Goal: Transaction & Acquisition: Purchase product/service

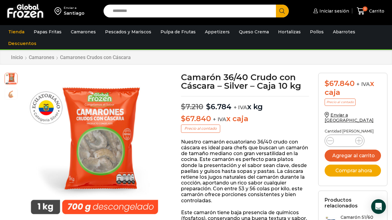
click at [143, 12] on input "Search input" at bounding box center [191, 11] width 163 height 13
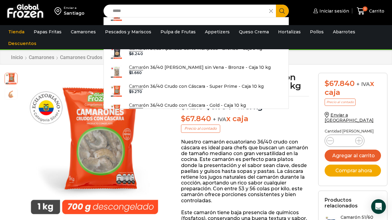
scroll to position [378, 0]
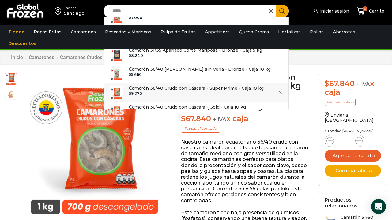
click at [194, 85] on p "Camar ón 36/40 Crudo con Cáscara - Super Prime - Caja 10 kg" at bounding box center [196, 88] width 135 height 7
type input "**********"
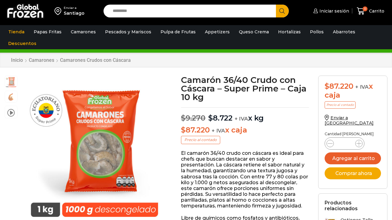
scroll to position [0, 0]
click at [160, 11] on input "Search input" at bounding box center [191, 11] width 163 height 13
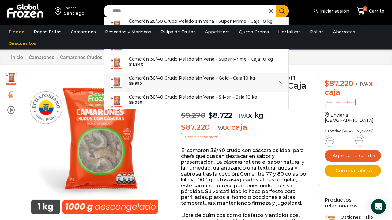
scroll to position [178, 0]
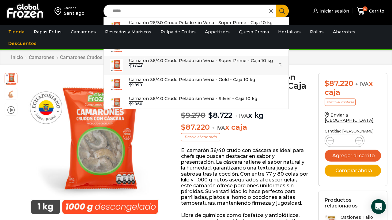
click at [160, 57] on p "Camar ón 36/40 Crudo Pelado sin Vena - Super Prime - Caja 10 kg" at bounding box center [201, 60] width 144 height 7
type input "**********"
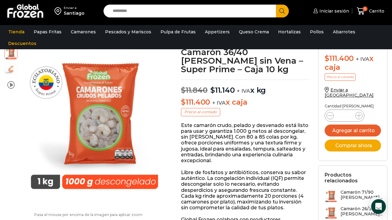
scroll to position [29, 0]
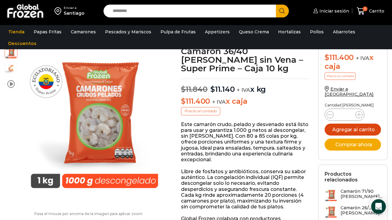
click at [359, 124] on button "Agregar al carrito" at bounding box center [352, 130] width 56 height 12
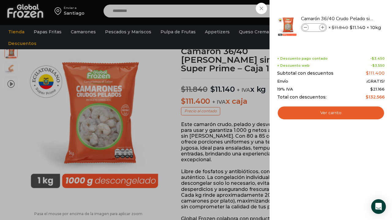
click at [355, 18] on div "1 Carrito 1 1 Shopping Cart *" at bounding box center [370, 11] width 31 height 14
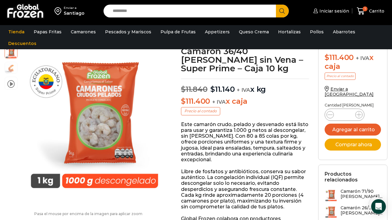
click at [222, 13] on input "Search input" at bounding box center [191, 11] width 163 height 13
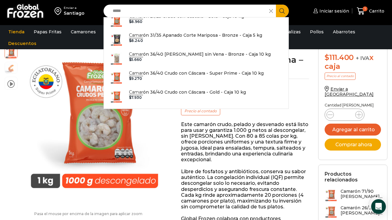
scroll to position [393, 0]
click at [172, 70] on p "Camar ón 36/40 Crudo con Cáscara - Super Prime - Caja 10 kg" at bounding box center [196, 72] width 135 height 7
type input "**********"
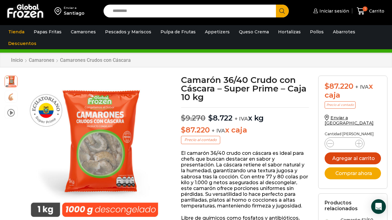
click at [358, 153] on button "Agregar al carrito" at bounding box center [352, 158] width 56 height 12
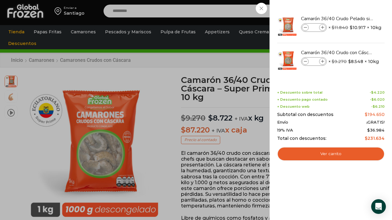
click at [355, 18] on div "2 [GEOGRAPHIC_DATA] 2 2 Shopping Cart *" at bounding box center [370, 11] width 31 height 14
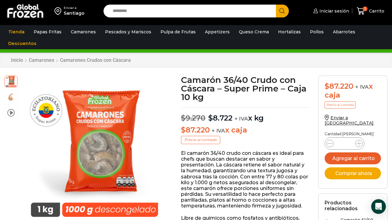
click at [132, 13] on input "Search input" at bounding box center [191, 11] width 163 height 13
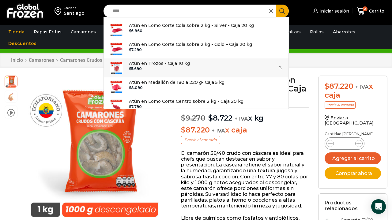
click at [150, 65] on p "Atún en Trozos - Caja 10 kg" at bounding box center [159, 63] width 61 height 7
type input "**********"
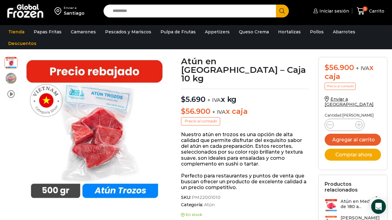
scroll to position [18, 0]
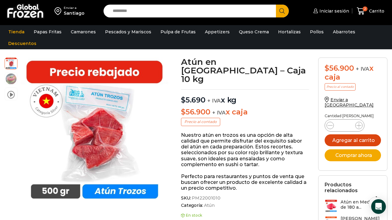
click at [348, 135] on button "Agregar al carrito" at bounding box center [352, 140] width 56 height 12
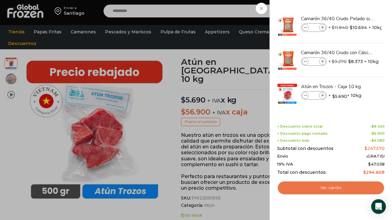
click at [324, 189] on link "Ver carrito" at bounding box center [330, 188] width 107 height 14
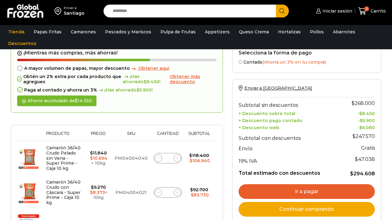
scroll to position [21, 0]
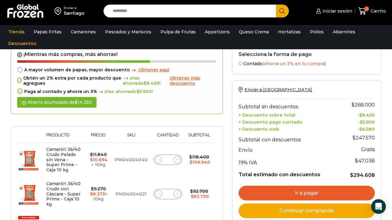
click at [287, 189] on link "Ir a pagar" at bounding box center [306, 193] width 136 height 15
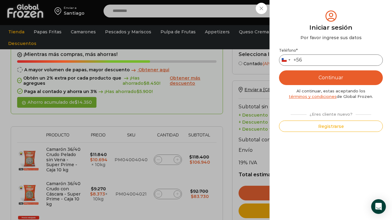
click at [319, 58] on input "Teléfono *" at bounding box center [331, 59] width 104 height 11
type input "*********"
click at [329, 77] on button "Continuar" at bounding box center [331, 77] width 104 height 15
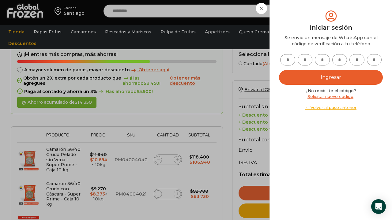
click at [290, 62] on input "text" at bounding box center [287, 59] width 15 height 11
type input "*"
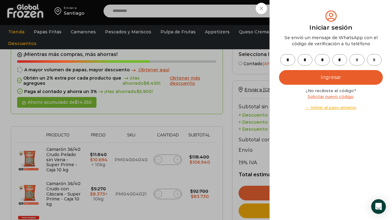
type input "*"
click at [320, 74] on button "Ingresar" at bounding box center [331, 77] width 104 height 15
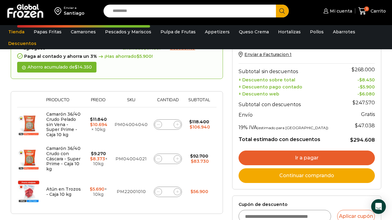
scroll to position [54, 0]
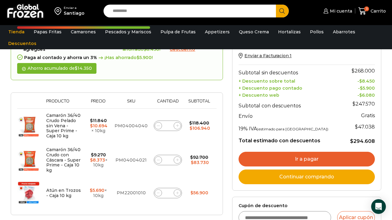
click at [309, 155] on link "Ir a pagar" at bounding box center [306, 159] width 136 height 15
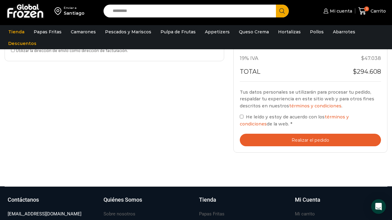
scroll to position [241, 0]
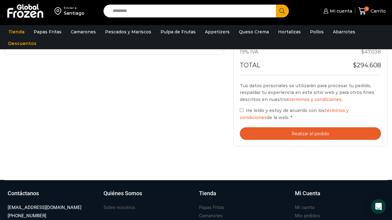
click at [296, 131] on button "Realizar el pedido" at bounding box center [310, 133] width 141 height 13
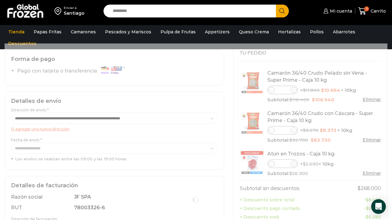
scroll to position [37, 0]
